Goal: Task Accomplishment & Management: Manage account settings

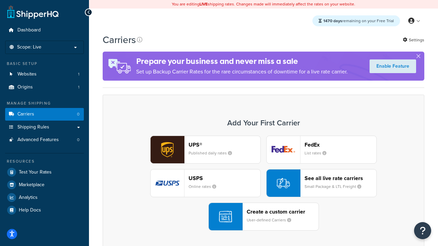
click at [263, 183] on div "UPS® Published daily rates FedEx List rates USPS Online rates See all live rate…" at bounding box center [263, 183] width 307 height 95
click at [340, 145] on header "FedEx" at bounding box center [340, 145] width 72 height 6
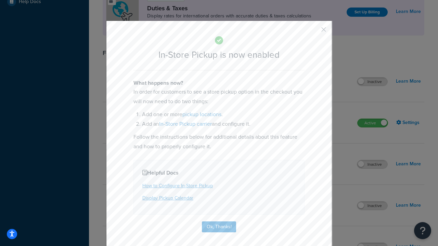
click at [313, 32] on button "button" at bounding box center [314, 32] width 2 height 2
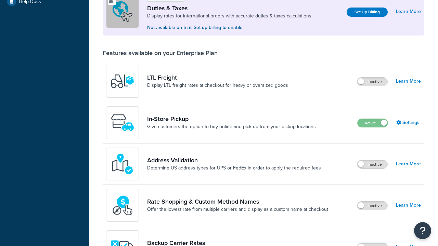
scroll to position [209, 0]
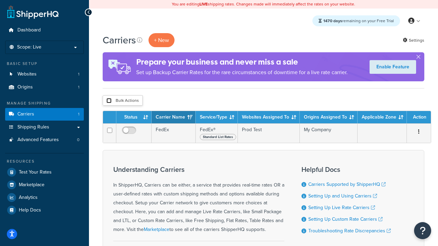
click at [109, 101] on input "checkbox" at bounding box center [108, 100] width 5 height 5
checkbox input "true"
click at [0, 0] on button "Delete" at bounding box center [0, 0] width 0 height 0
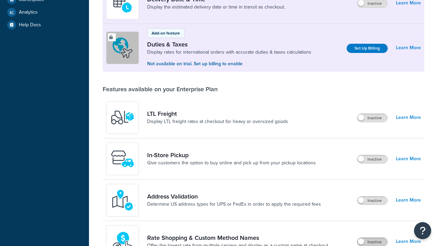
click at [372, 238] on label "Inactive" at bounding box center [372, 242] width 30 height 8
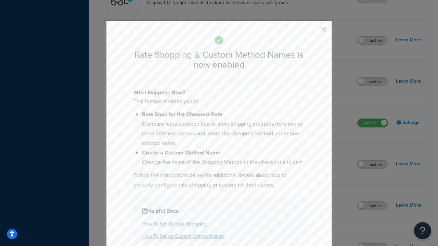
click at [313, 32] on button "button" at bounding box center [314, 32] width 2 height 2
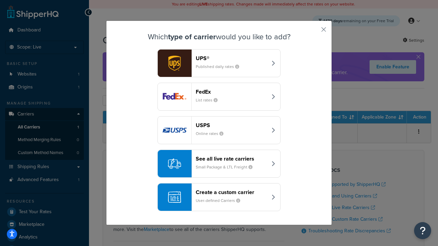
click at [219, 164] on div "See all live rate carriers Small Package & LTL Freight" at bounding box center [231, 164] width 71 height 16
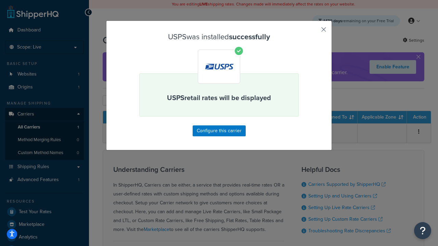
click at [313, 32] on button "button" at bounding box center [314, 32] width 2 height 2
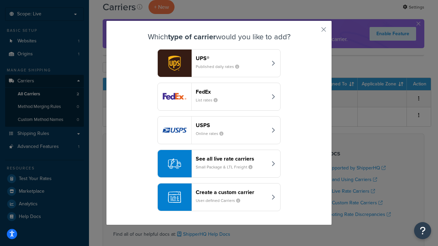
click at [219, 164] on div "See all live rate carriers Small Package & LTL Freight" at bounding box center [231, 164] width 71 height 16
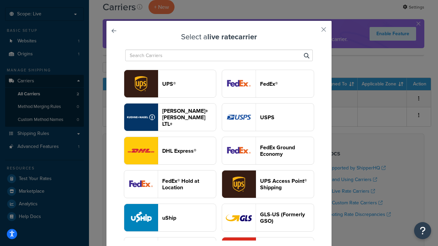
click at [268, 84] on header "FedEx®" at bounding box center [287, 84] width 54 height 6
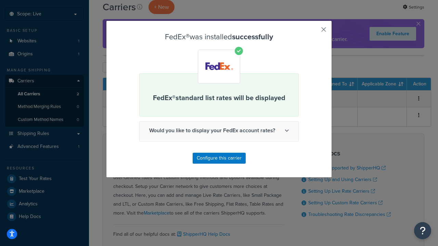
click at [313, 32] on button "button" at bounding box center [314, 32] width 2 height 2
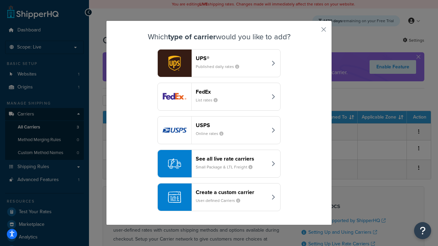
click at [219, 164] on div "See all live rate carriers Small Package & LTL Freight" at bounding box center [231, 164] width 71 height 16
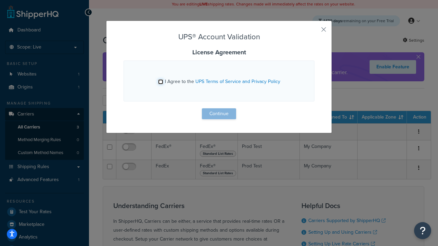
click at [160, 82] on input "I Agree to the UPS Terms of Service and Privacy Policy" at bounding box center [160, 81] width 5 height 5
checkbox input "true"
click at [219, 114] on button "Continue" at bounding box center [219, 113] width 34 height 11
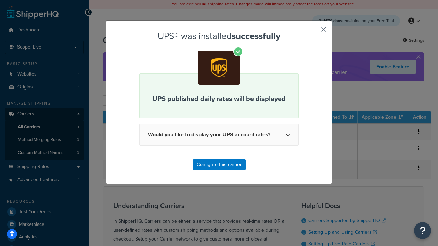
click at [313, 32] on button "button" at bounding box center [314, 32] width 2 height 2
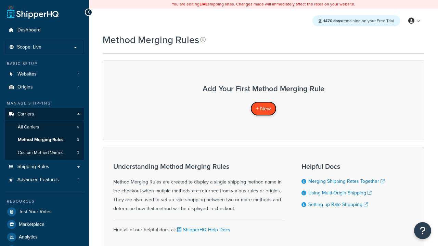
click at [263, 108] on span "+ New" at bounding box center [263, 109] width 15 height 8
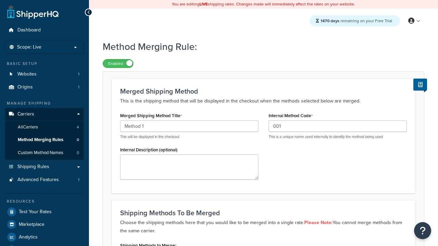
type input "001"
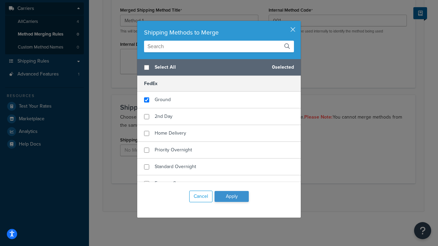
click at [162, 100] on span "Ground" at bounding box center [163, 99] width 16 height 7
checkbox input "true"
click at [231, 197] on button "Apply" at bounding box center [231, 196] width 34 height 11
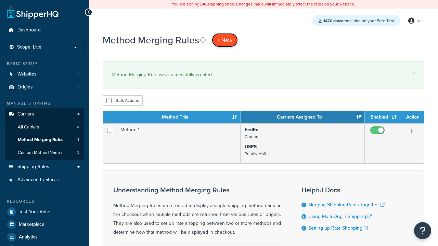
click at [225, 40] on span "+ New" at bounding box center [224, 40] width 15 height 8
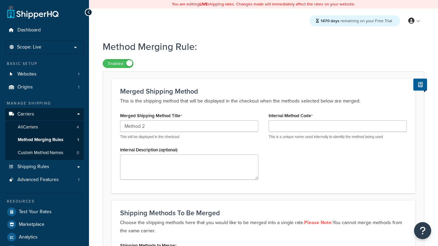
type input "Method 2"
type input "002"
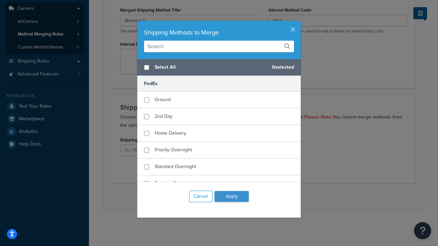
checkbox input "true"
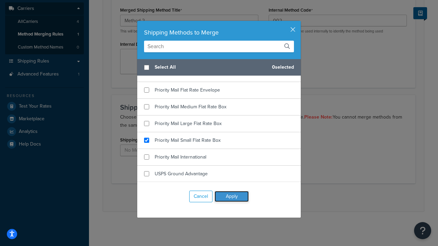
click at [231, 197] on button "Apply" at bounding box center [231, 196] width 34 height 11
click at [259, 198] on button "Save" at bounding box center [259, 197] width 18 height 11
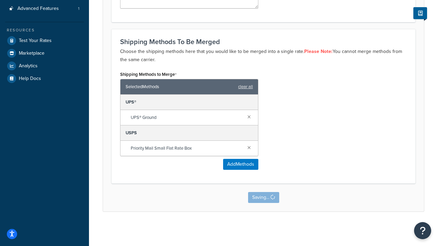
scroll to position [0, 0]
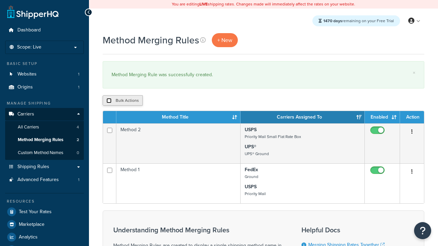
click at [109, 101] on input "checkbox" at bounding box center [108, 100] width 5 height 5
checkbox input "true"
click at [157, 101] on button "Duplicate" at bounding box center [156, 100] width 29 height 10
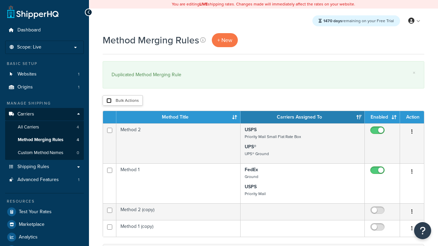
click at [109, 101] on input "checkbox" at bounding box center [108, 100] width 5 height 5
checkbox input "true"
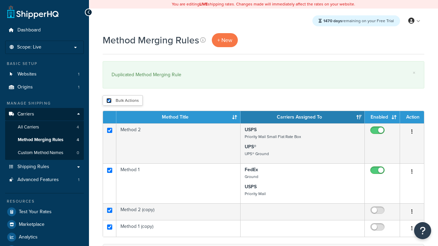
checkbox input "true"
click at [0, 0] on button "Delete" at bounding box center [0, 0] width 0 height 0
